Goal: Contribute content: Add original content to the website for others to see

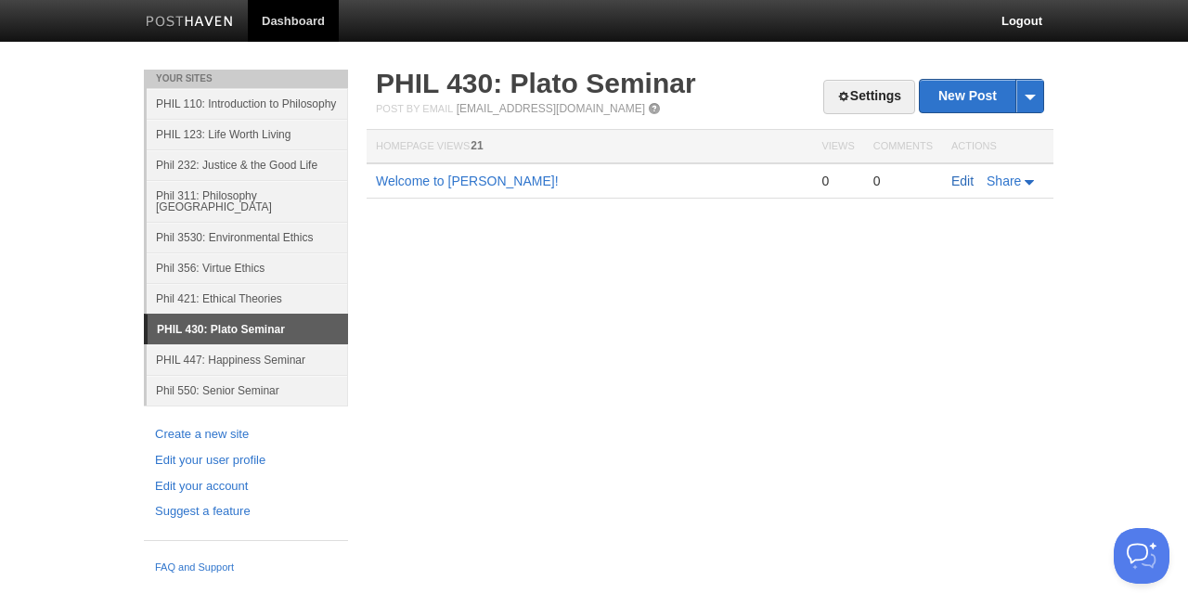
click at [973, 182] on link "Edit" at bounding box center [962, 181] width 22 height 15
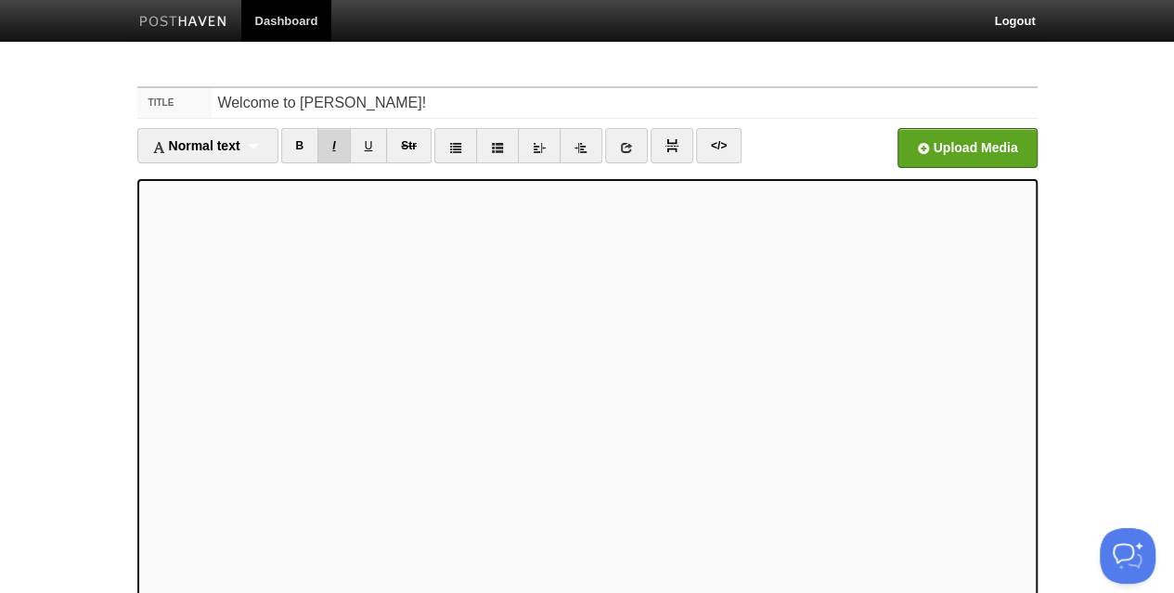
click at [342, 146] on link "I" at bounding box center [333, 145] width 32 height 35
click at [340, 138] on link "I" at bounding box center [333, 145] width 32 height 35
click at [336, 144] on link "I" at bounding box center [333, 145] width 32 height 35
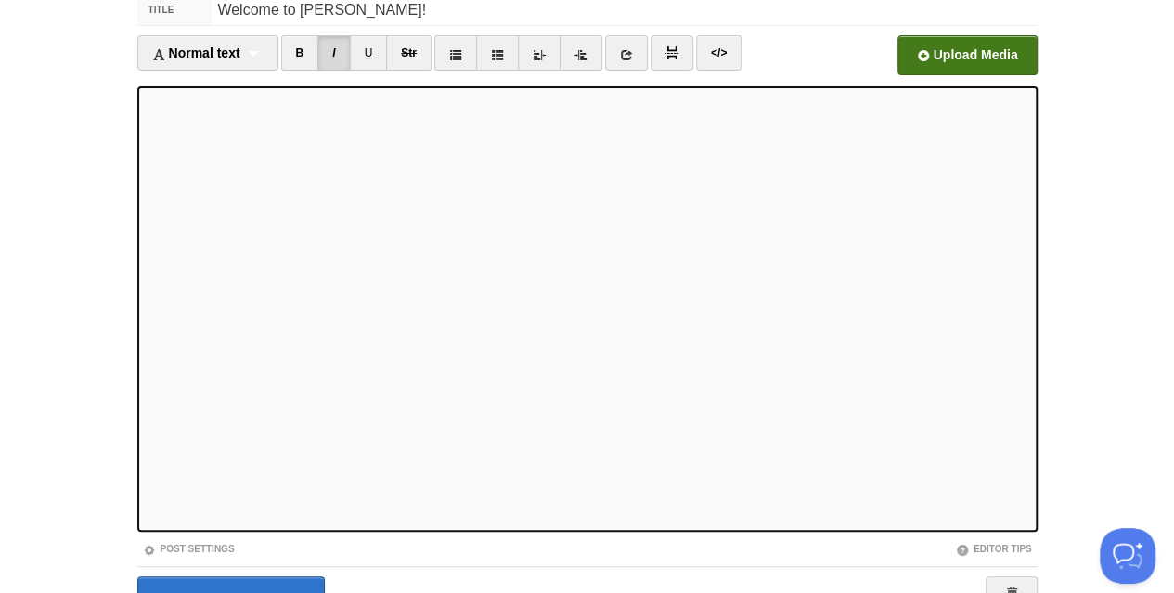
click at [919, 58] on input "file" at bounding box center [406, 60] width 1405 height 95
click at [342, 55] on link "I" at bounding box center [333, 52] width 32 height 35
click at [995, 60] on input "file" at bounding box center [406, 60] width 1405 height 95
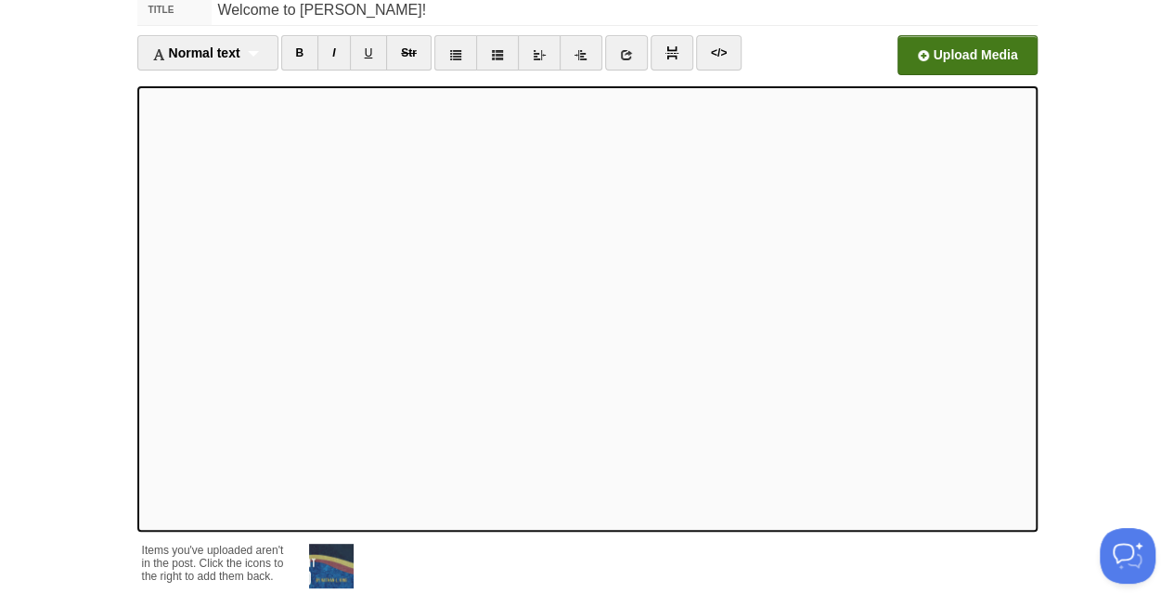
click at [943, 51] on input "file" at bounding box center [406, 60] width 1405 height 95
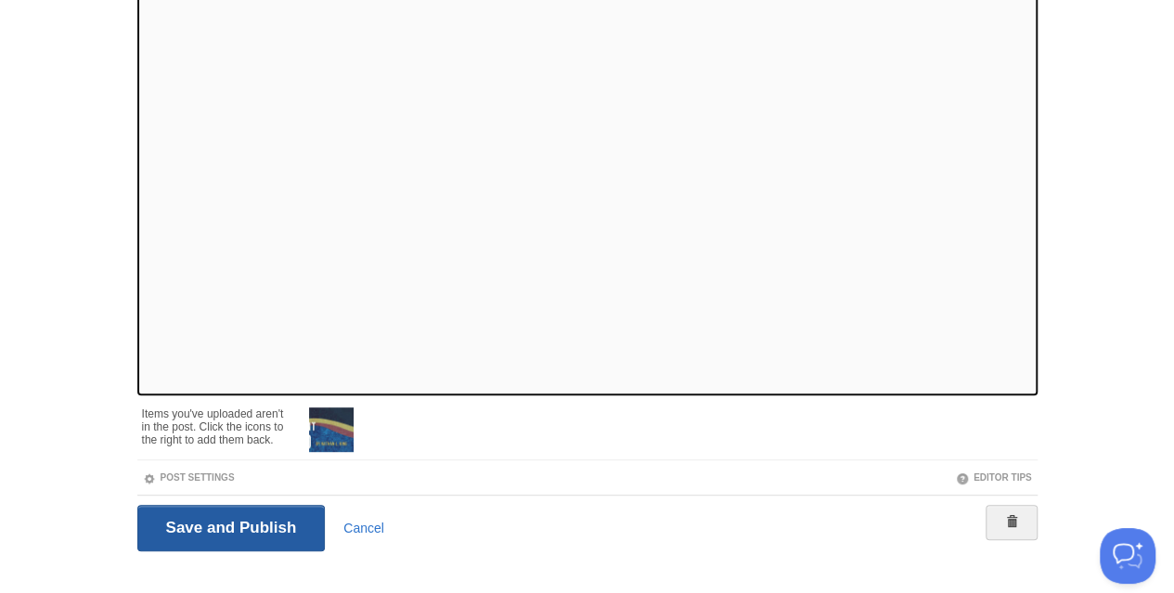
scroll to position [254, 0]
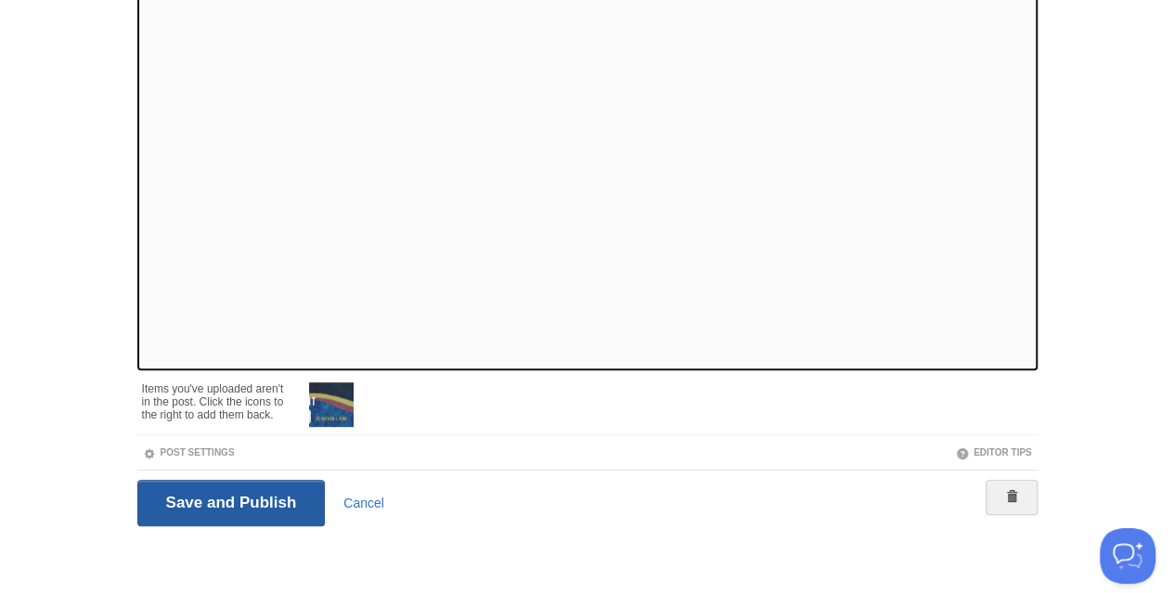
click at [277, 506] on input "Save and Publish" at bounding box center [231, 503] width 188 height 46
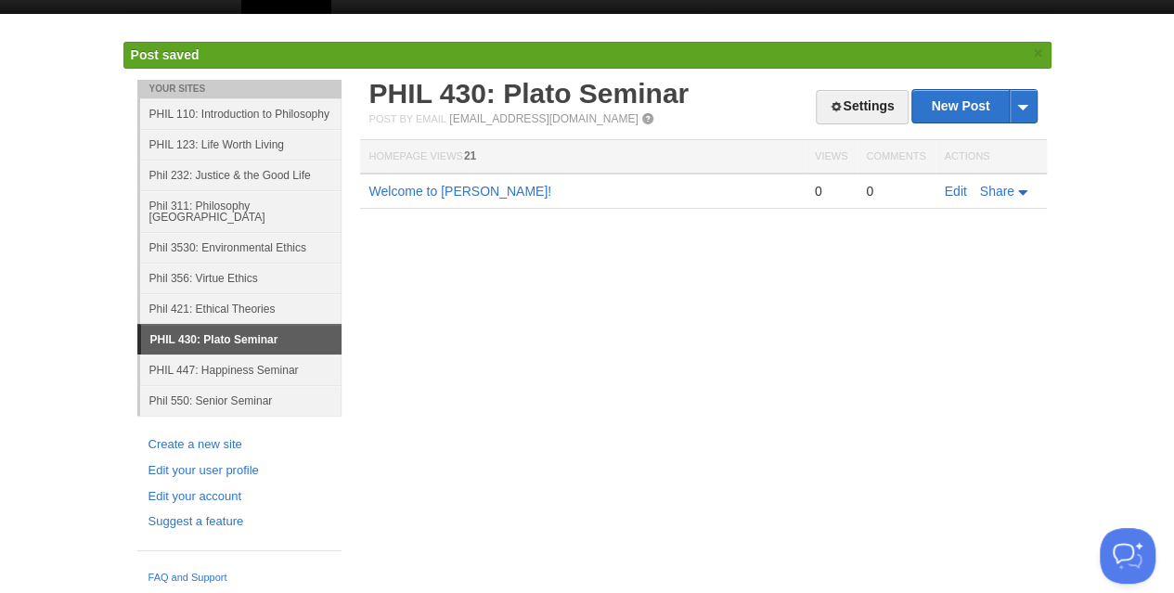
scroll to position [11, 0]
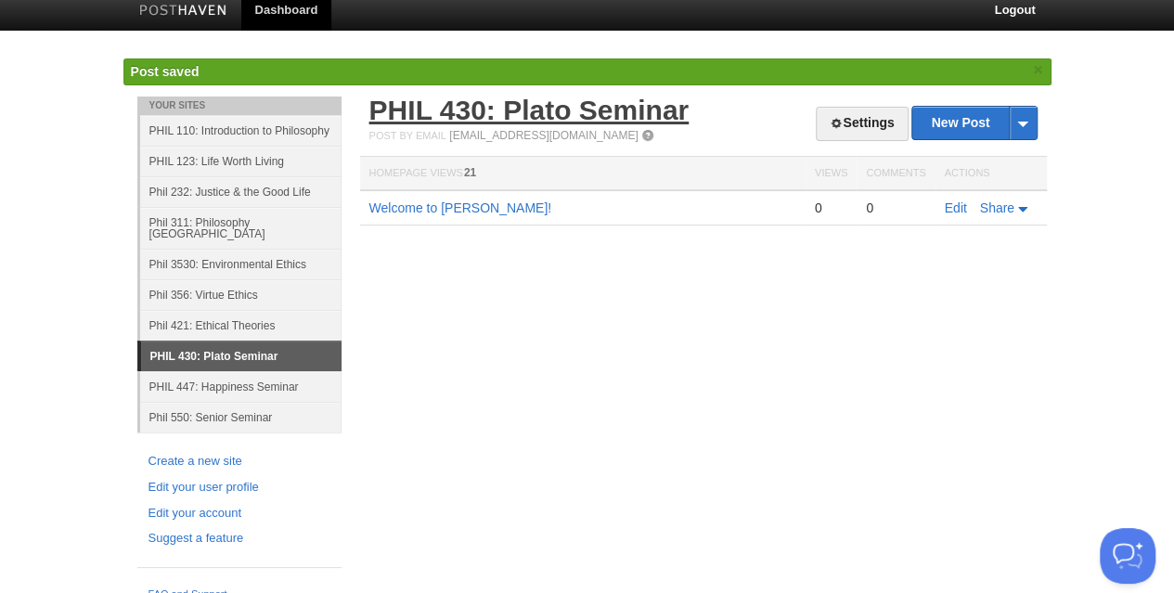
click at [588, 99] on link "PHIL 430: Plato Seminar" at bounding box center [529, 110] width 320 height 31
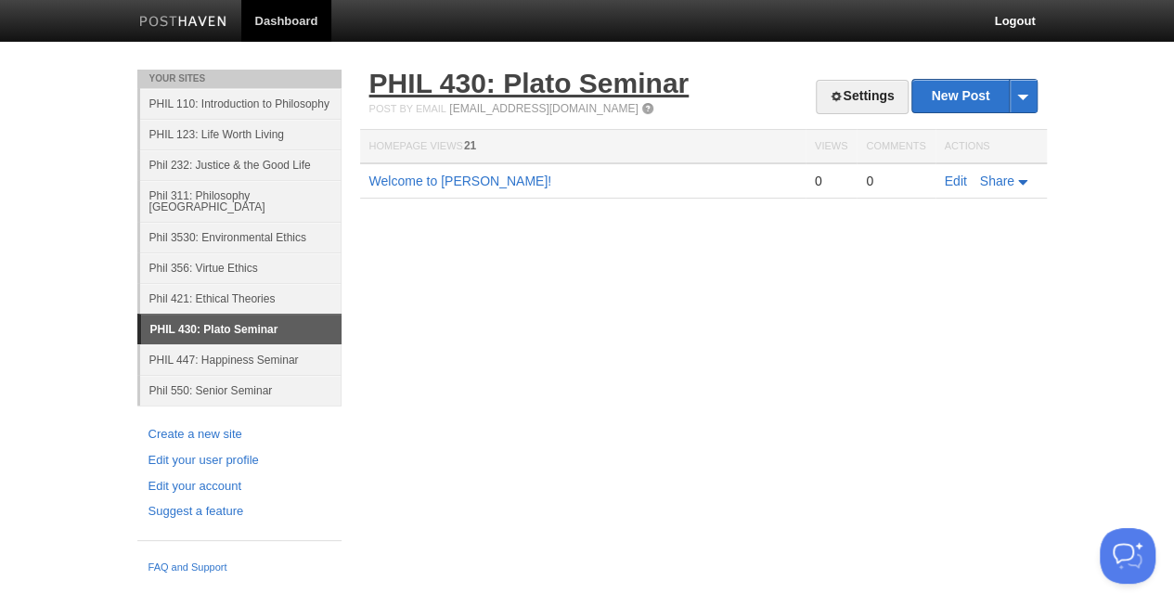
scroll to position [0, 0]
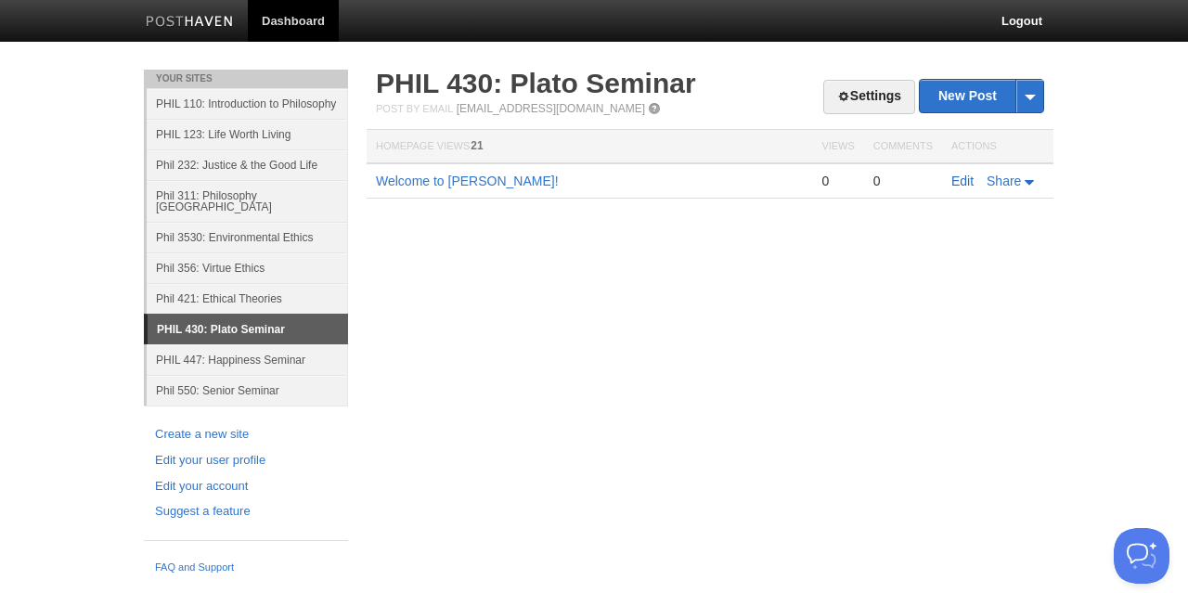
click at [958, 181] on link "Edit" at bounding box center [962, 181] width 22 height 15
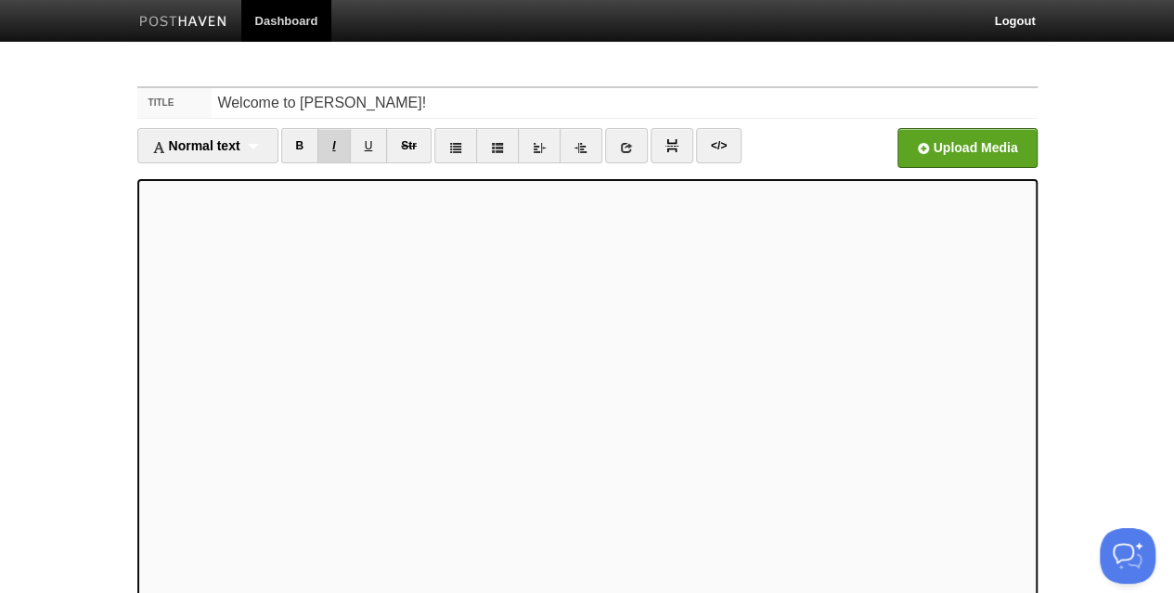
click at [336, 144] on link "I" at bounding box center [333, 145] width 32 height 35
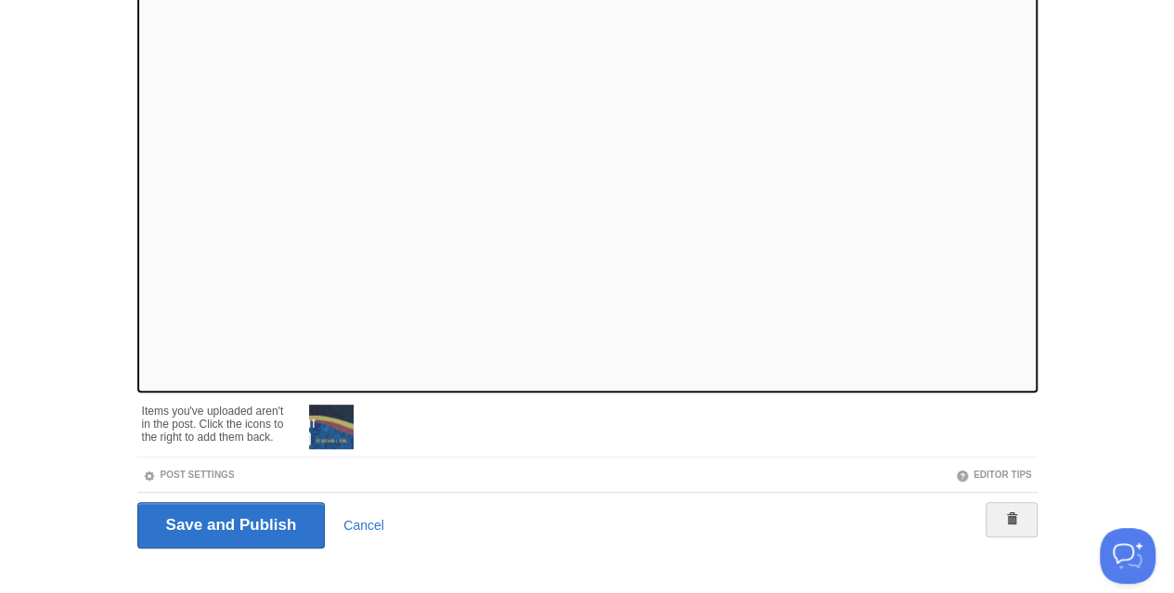
scroll to position [254, 0]
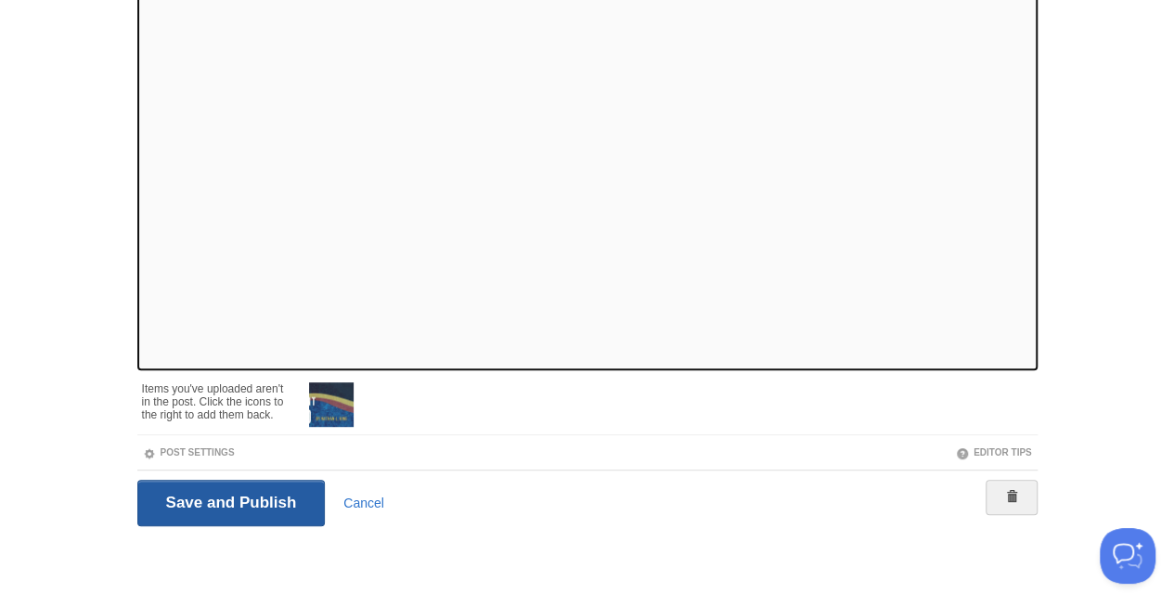
click at [197, 512] on input "Save and Publish" at bounding box center [231, 503] width 188 height 46
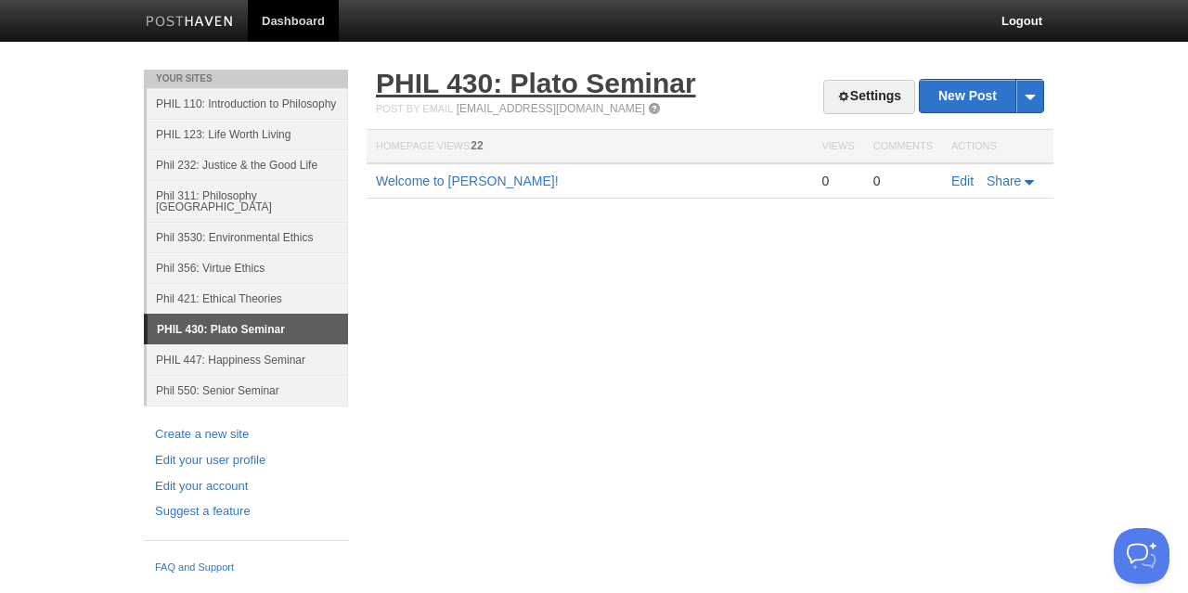
click at [582, 84] on link "PHIL 430: Plato Seminar" at bounding box center [536, 83] width 320 height 31
click at [958, 183] on link "Edit" at bounding box center [962, 181] width 22 height 15
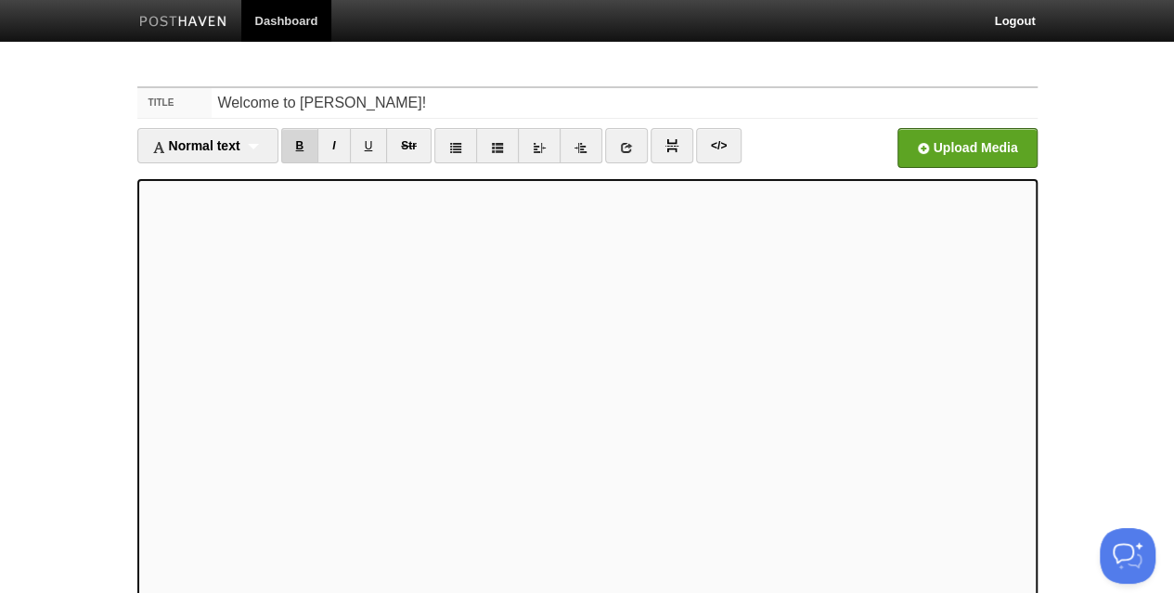
click at [303, 145] on link "B" at bounding box center [300, 145] width 38 height 35
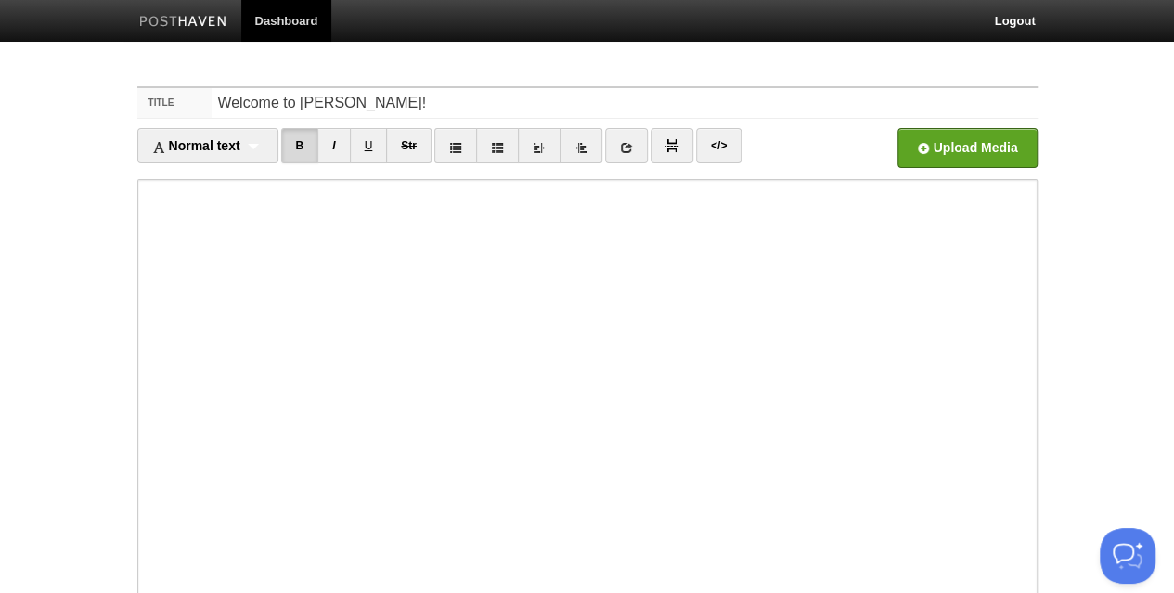
click at [1083, 329] on body "Dashboard Logout Post saved × Post saved × Your Sites PHIL 110: Introduction to…" at bounding box center [587, 425] width 1174 height 850
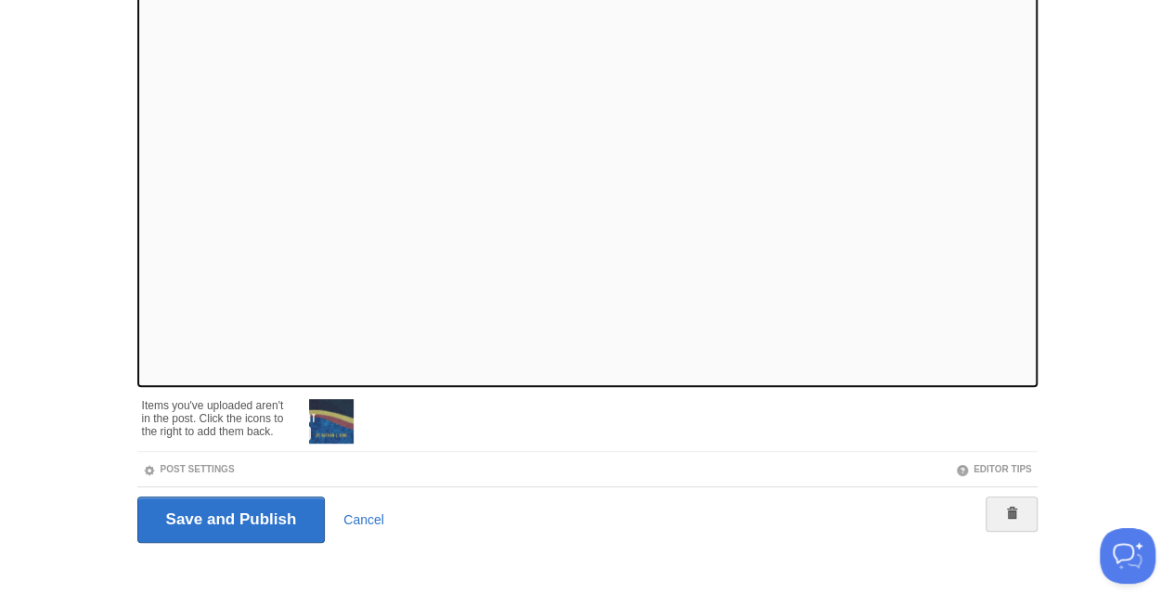
scroll to position [254, 0]
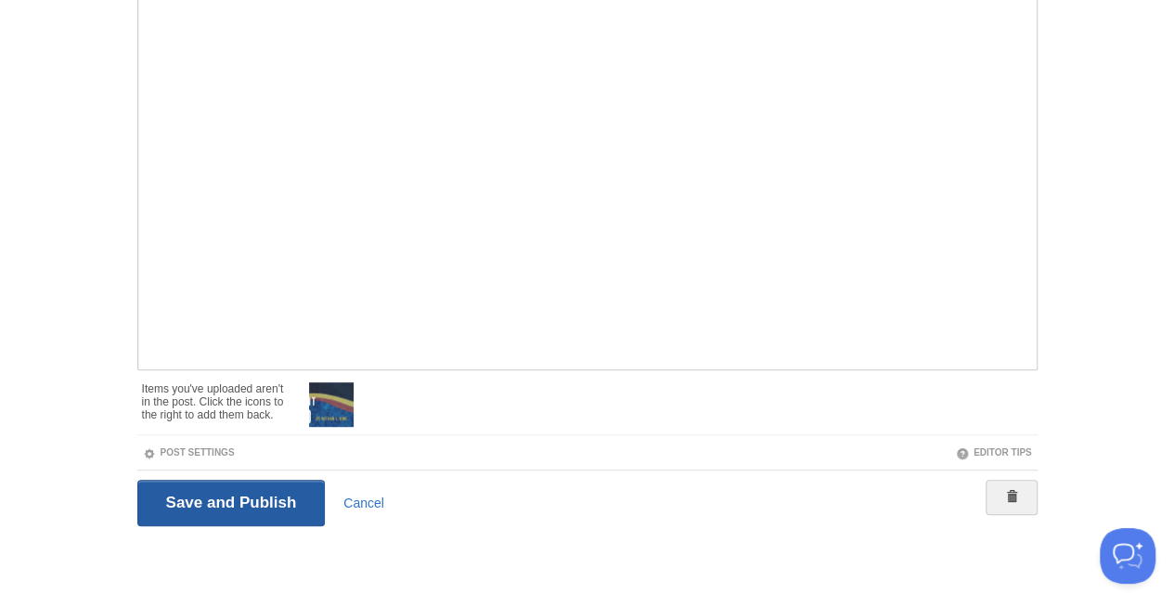
click at [247, 498] on input "Save and Publish" at bounding box center [231, 503] width 188 height 46
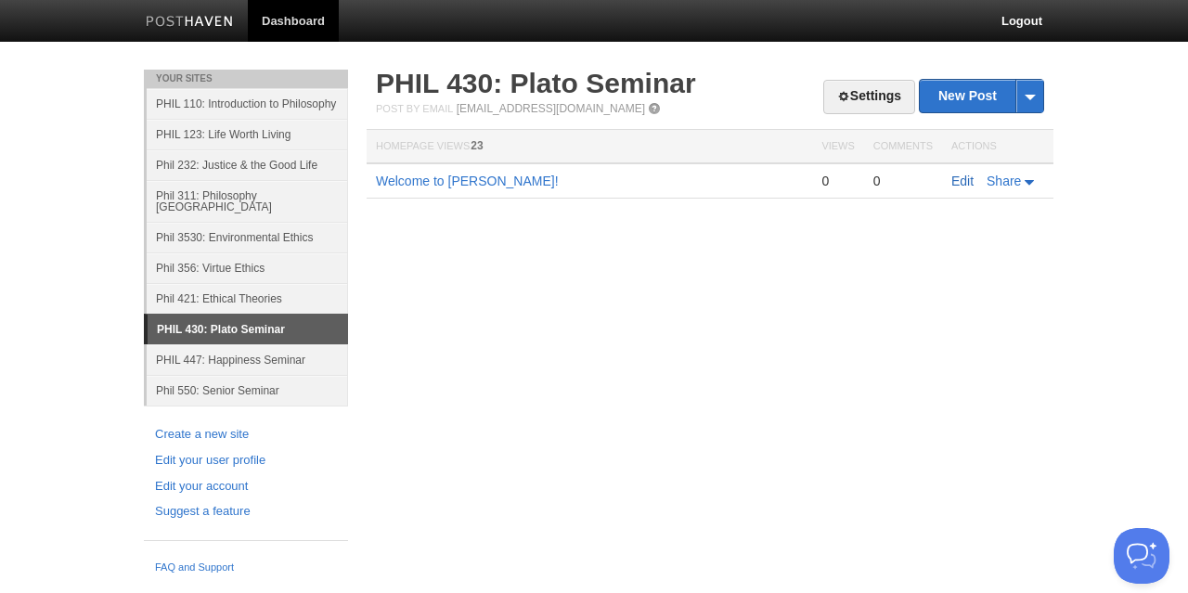
click at [961, 177] on link "Edit" at bounding box center [962, 181] width 22 height 15
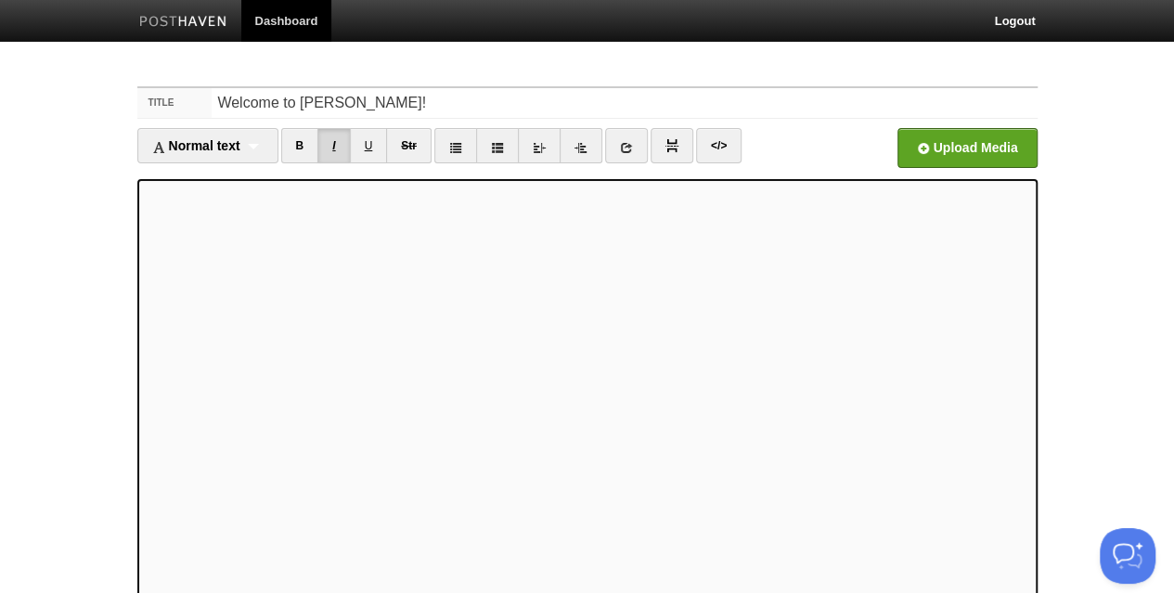
click at [334, 148] on link "I" at bounding box center [333, 145] width 32 height 35
click at [332, 146] on link "I" at bounding box center [333, 145] width 32 height 35
click at [326, 150] on link "I" at bounding box center [333, 145] width 32 height 35
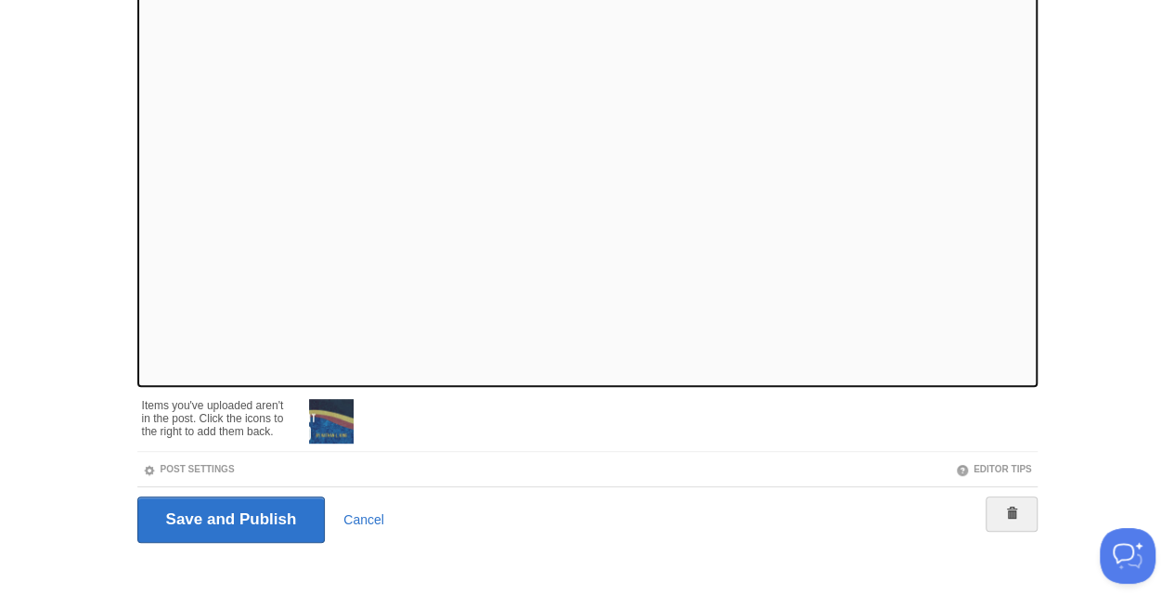
scroll to position [254, 0]
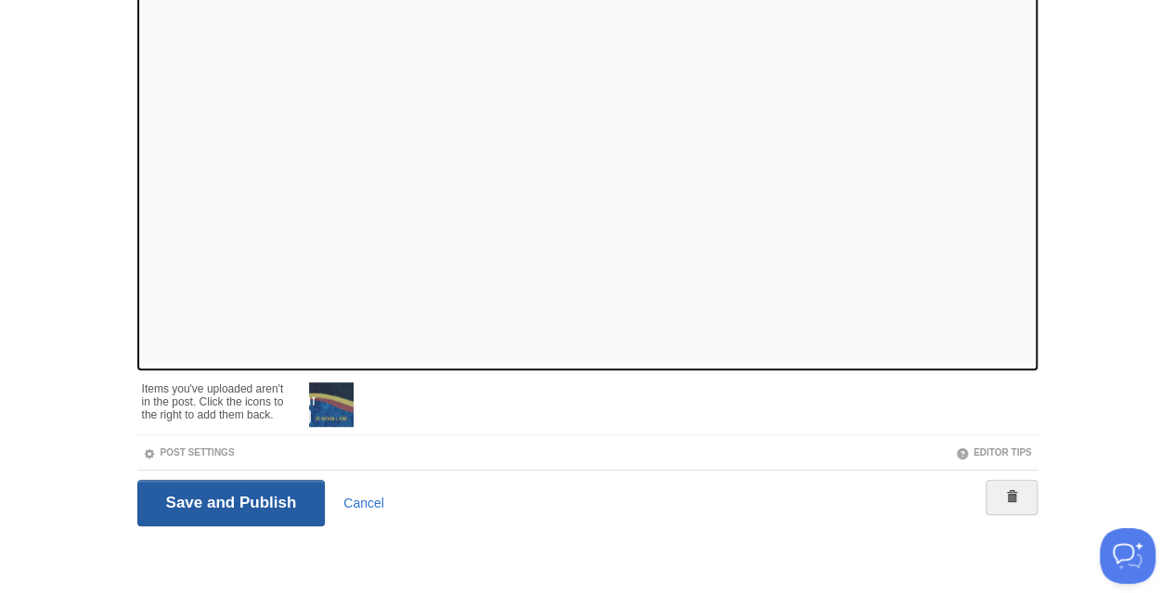
click at [278, 492] on input "Save and Publish" at bounding box center [231, 503] width 188 height 46
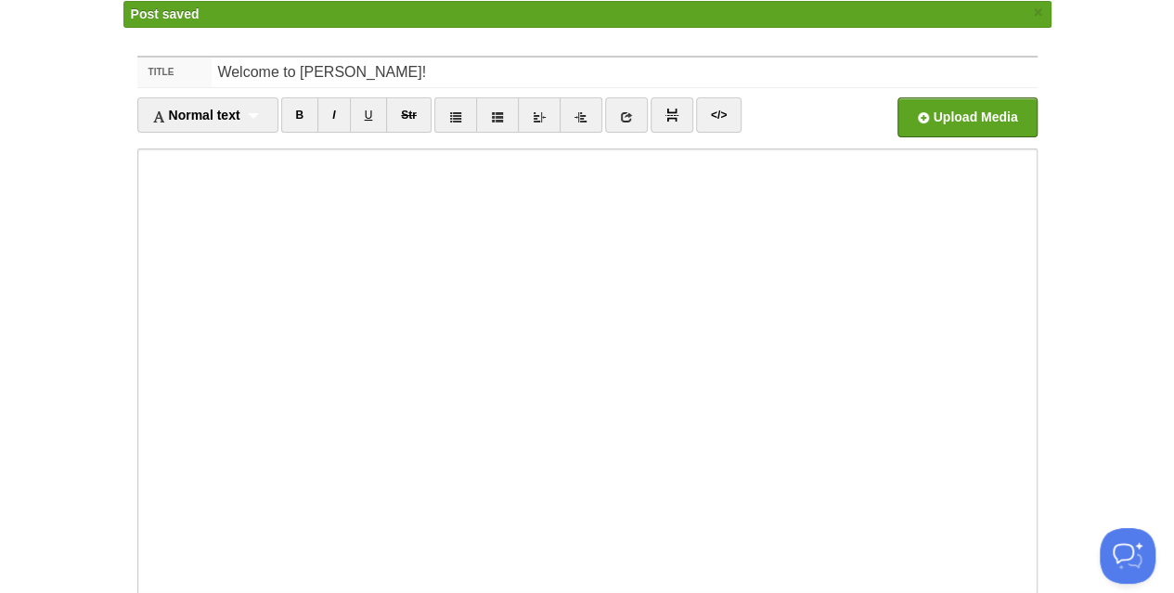
scroll to position [11, 0]
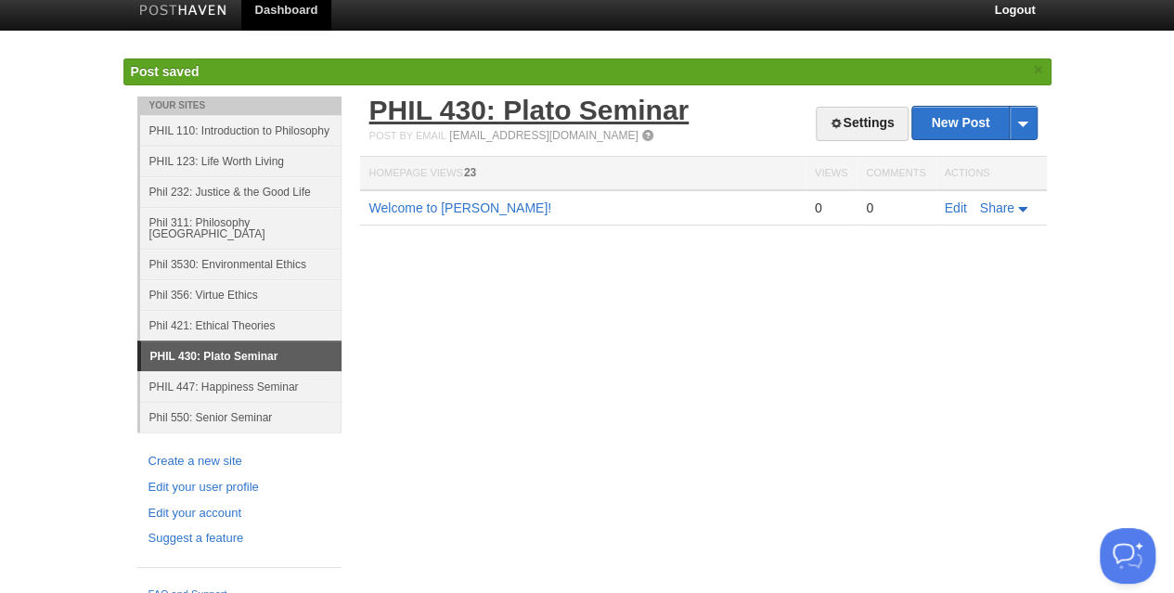
click at [513, 105] on link "PHIL 430: Plato Seminar" at bounding box center [529, 110] width 320 height 31
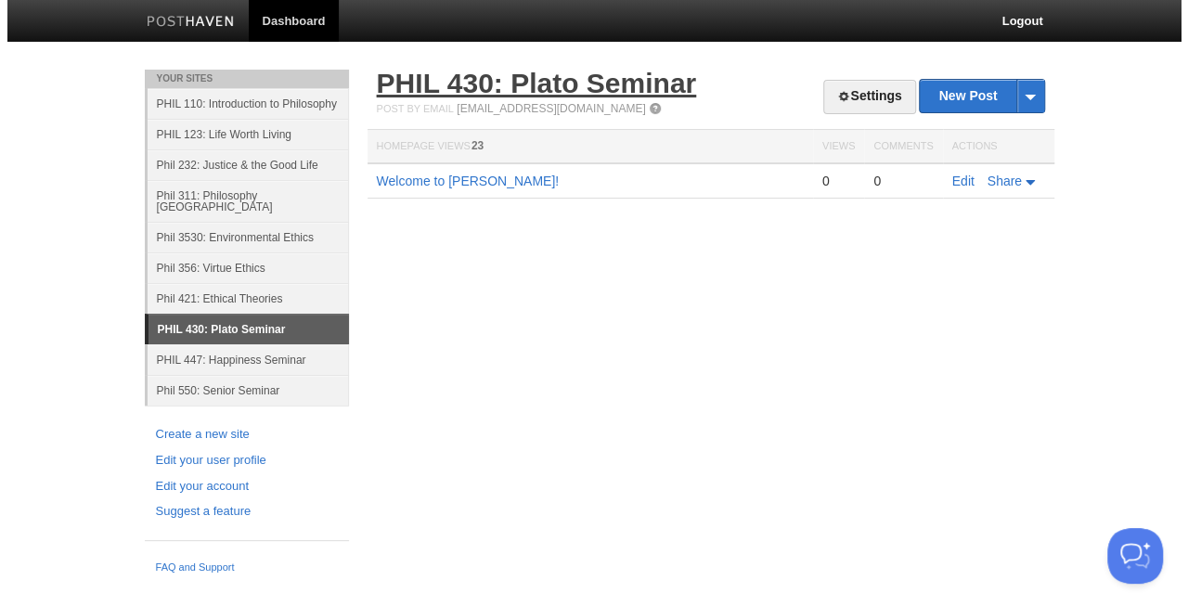
scroll to position [0, 0]
